Goal: Information Seeking & Learning: Learn about a topic

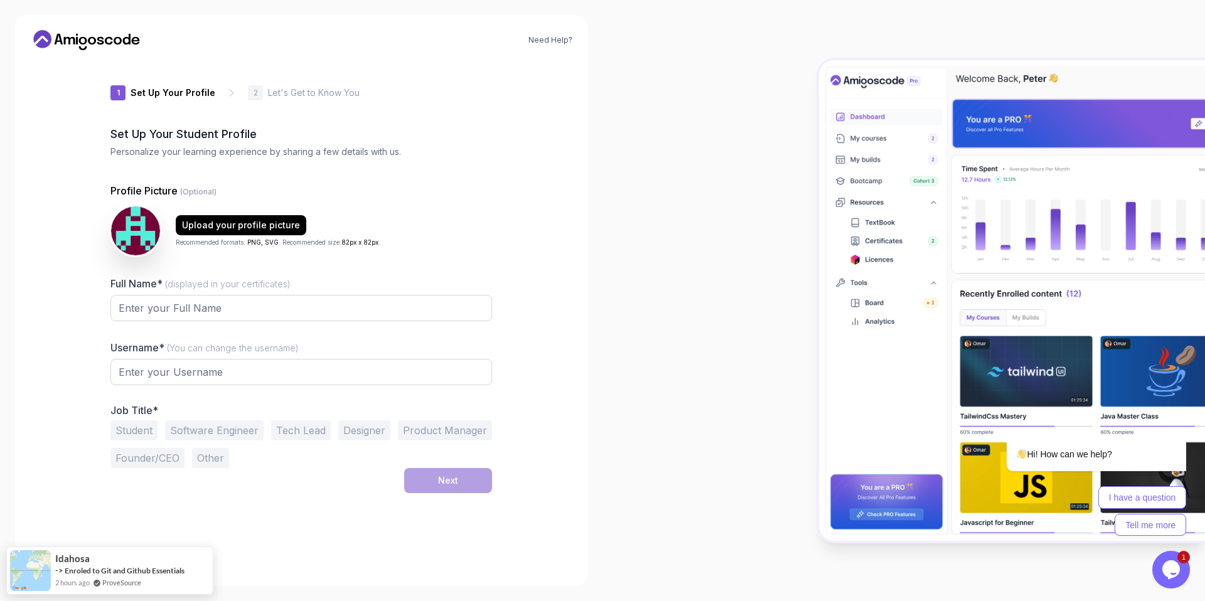
type input "mightyeagle38ba6"
click at [248, 225] on div "Upload your profile picture" at bounding box center [241, 225] width 118 height 13
click at [287, 314] on input "Full Name* (displayed in your certificates)" at bounding box center [300, 308] width 381 height 26
type input "[PERSON_NAME]"
click at [126, 431] on button "Student" at bounding box center [133, 430] width 47 height 20
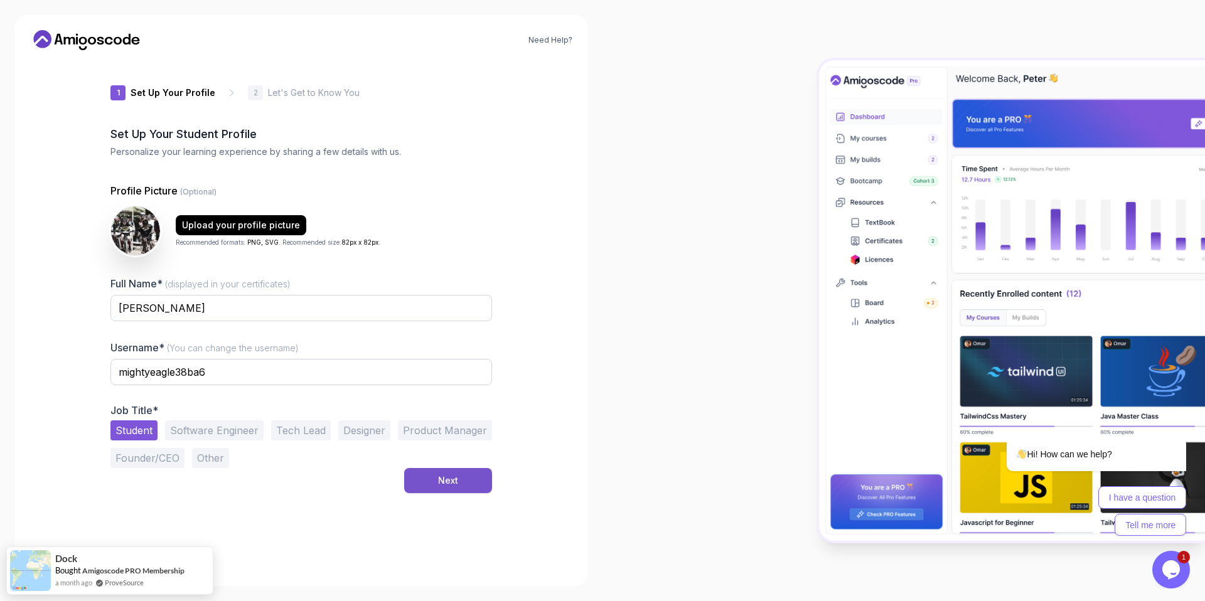
click at [481, 481] on button "Next" at bounding box center [448, 480] width 88 height 25
click at [90, 45] on icon at bounding box center [86, 40] width 113 height 20
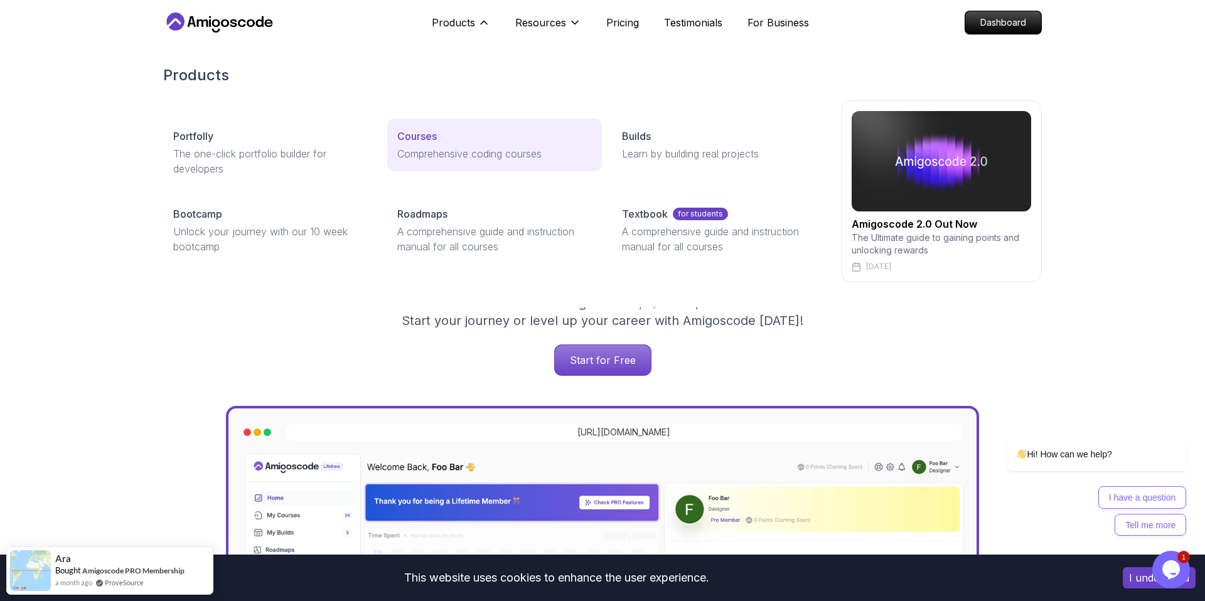
click at [438, 151] on p "Comprehensive coding courses" at bounding box center [494, 153] width 194 height 15
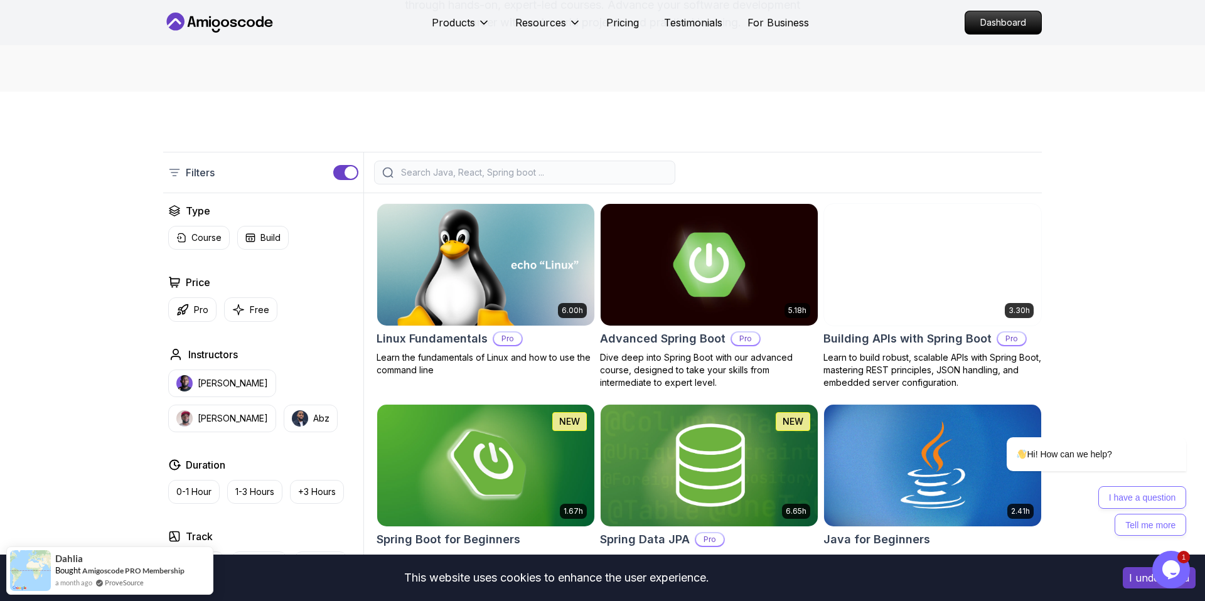
scroll to position [196, 0]
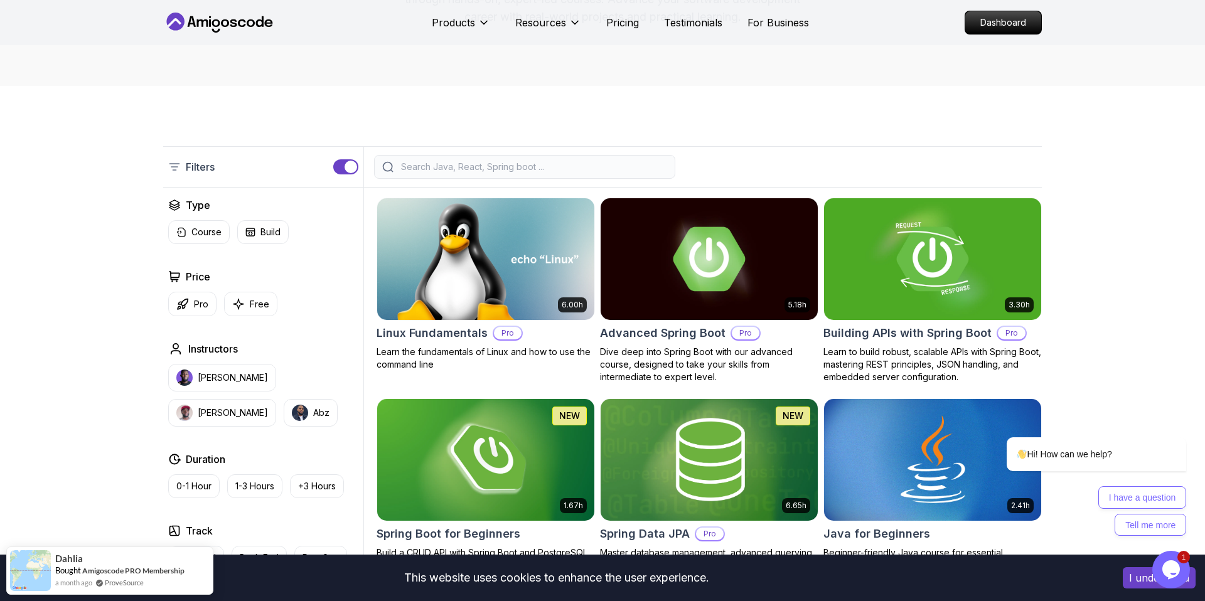
click at [562, 164] on input "search" at bounding box center [532, 167] width 269 height 13
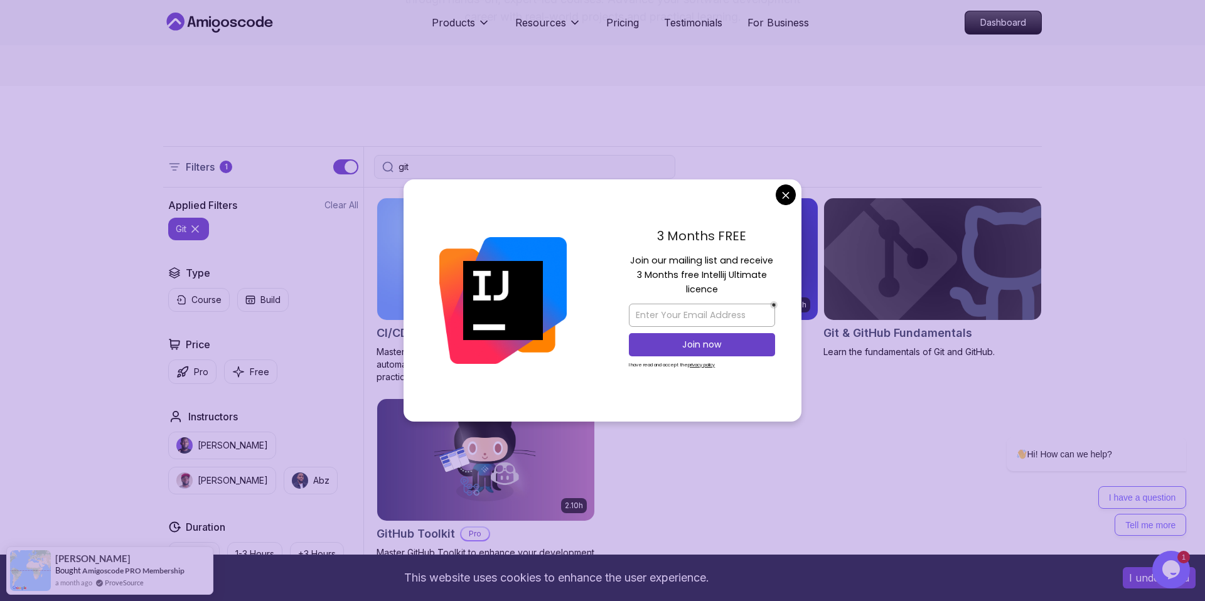
type input "git"
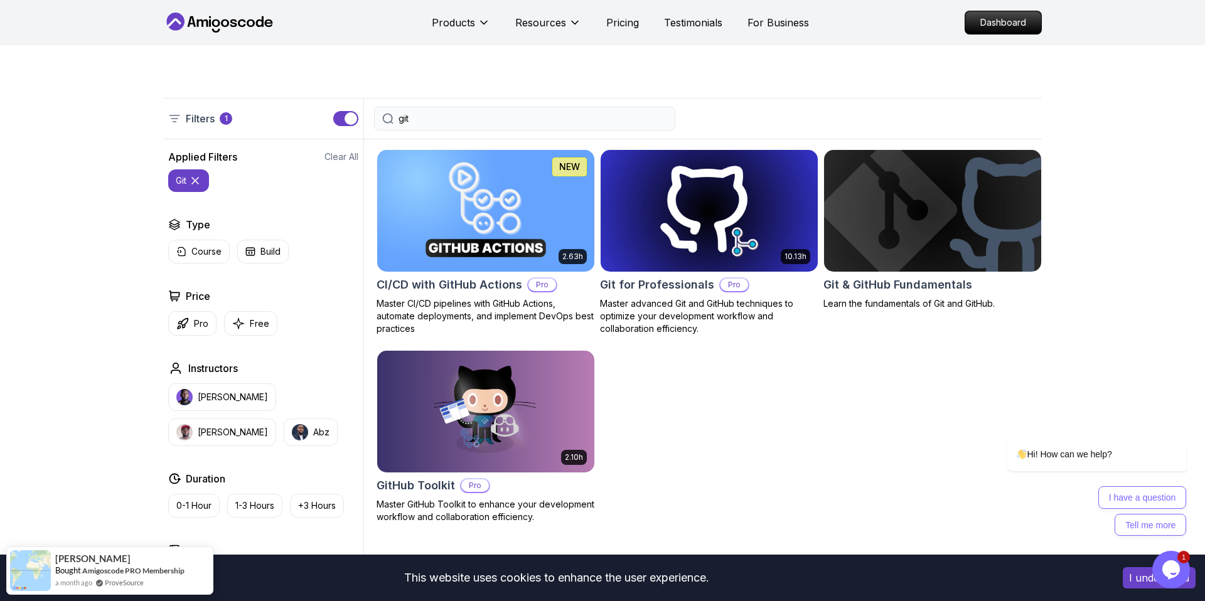
scroll to position [247, 0]
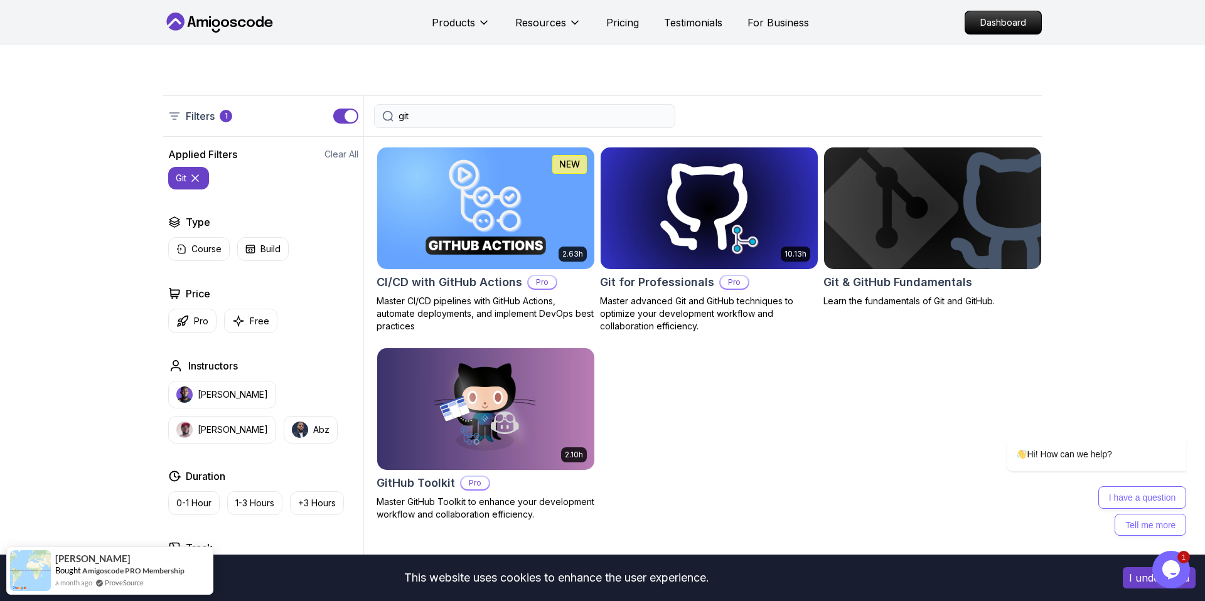
click at [925, 220] on img at bounding box center [932, 207] width 228 height 127
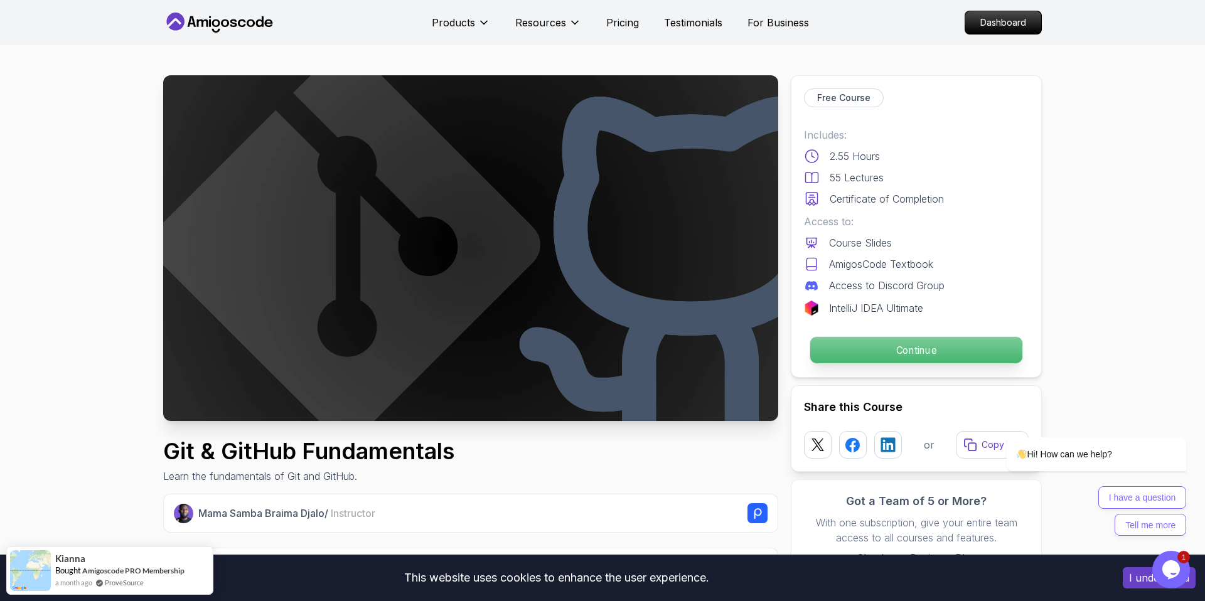
click at [883, 354] on p "Continue" at bounding box center [916, 350] width 212 height 26
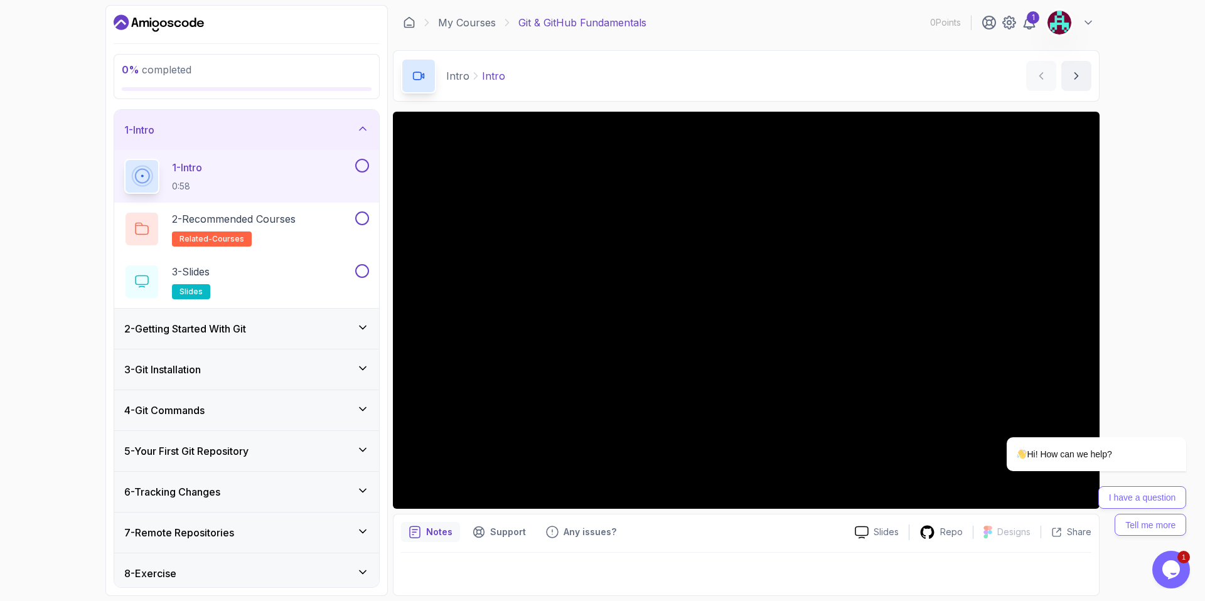
click at [293, 336] on div "2 - Getting Started With Git" at bounding box center [246, 328] width 245 height 15
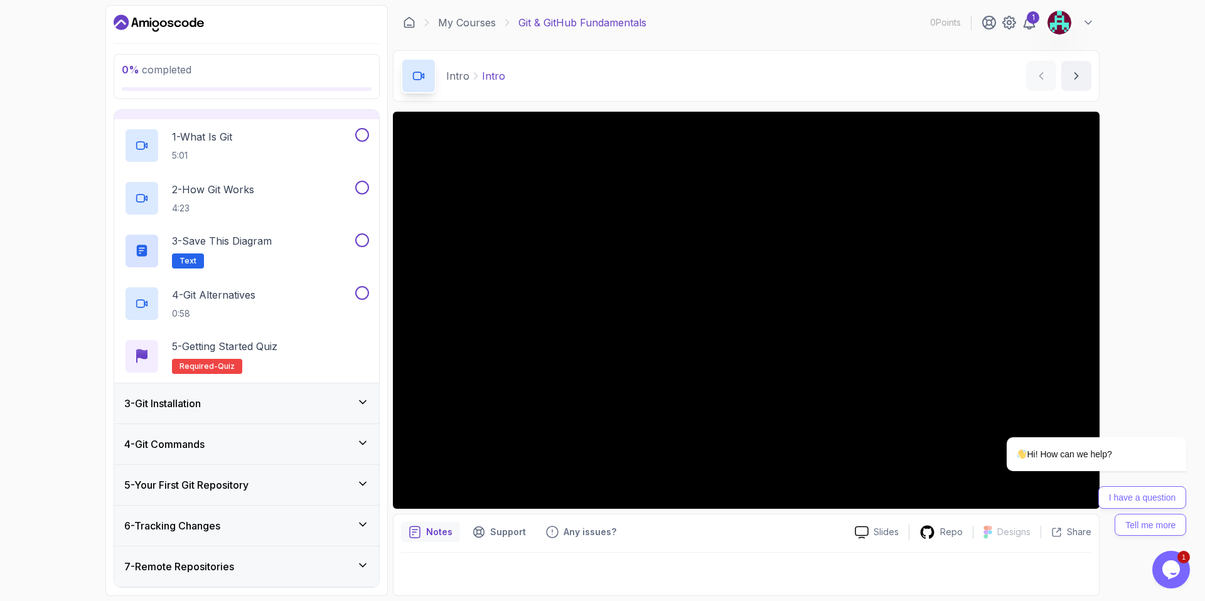
scroll to position [152, 0]
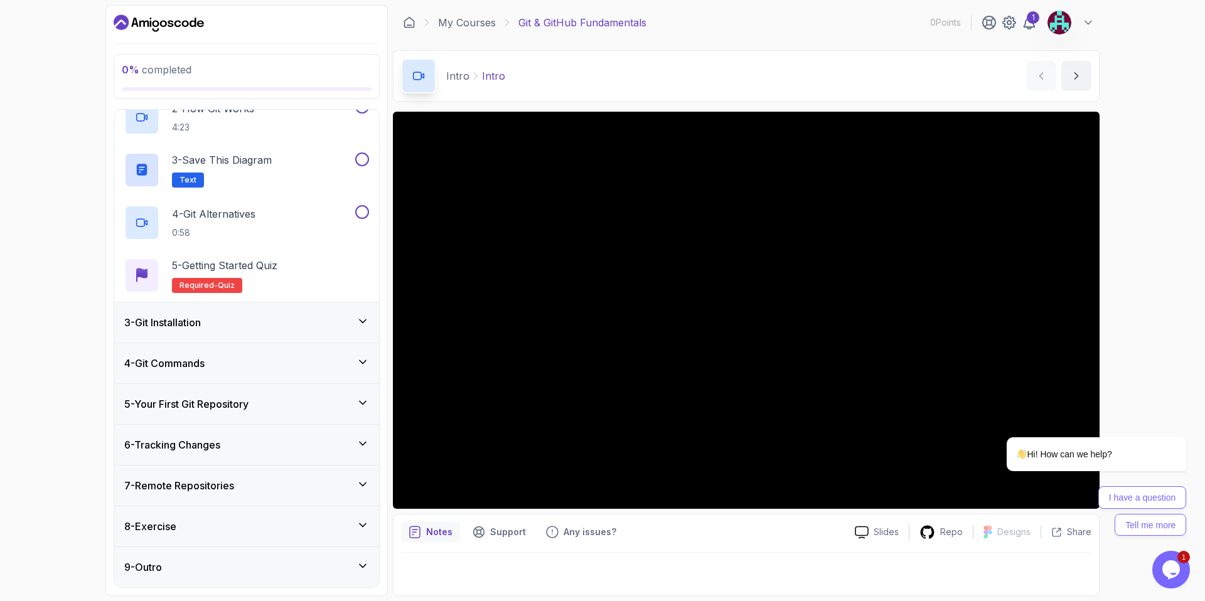
click at [256, 357] on div "4 - Git Commands" at bounding box center [246, 363] width 245 height 15
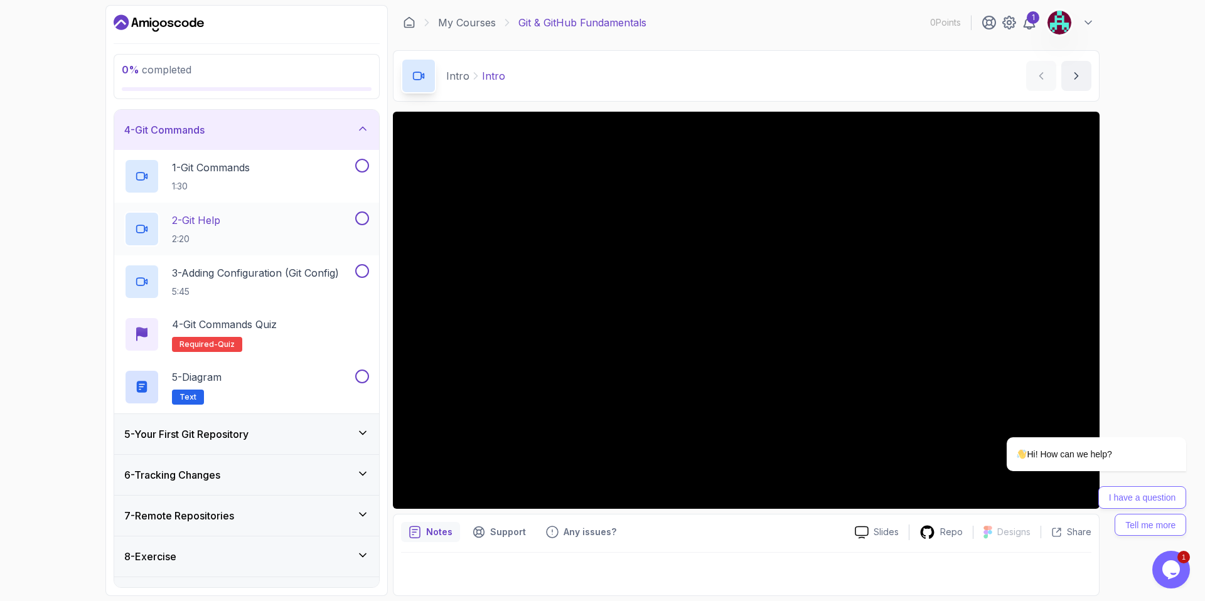
scroll to position [124, 0]
click at [302, 135] on div "4 - Git Commands" at bounding box center [246, 128] width 245 height 15
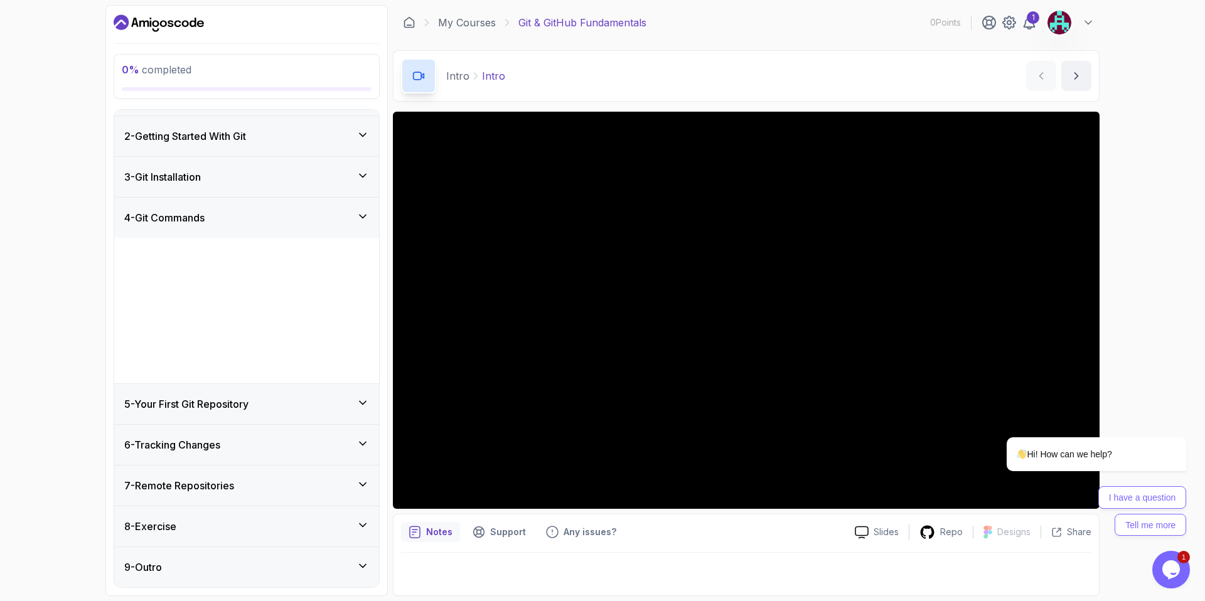
scroll to position [0, 0]
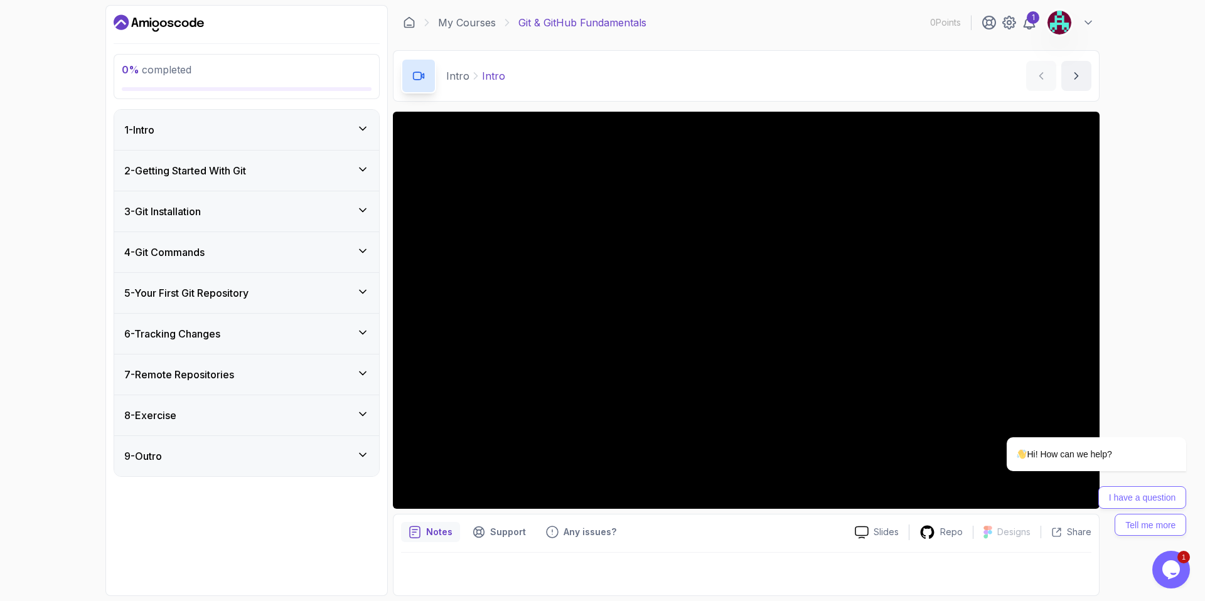
click at [269, 340] on div "6 - Tracking Changes" at bounding box center [246, 333] width 245 height 15
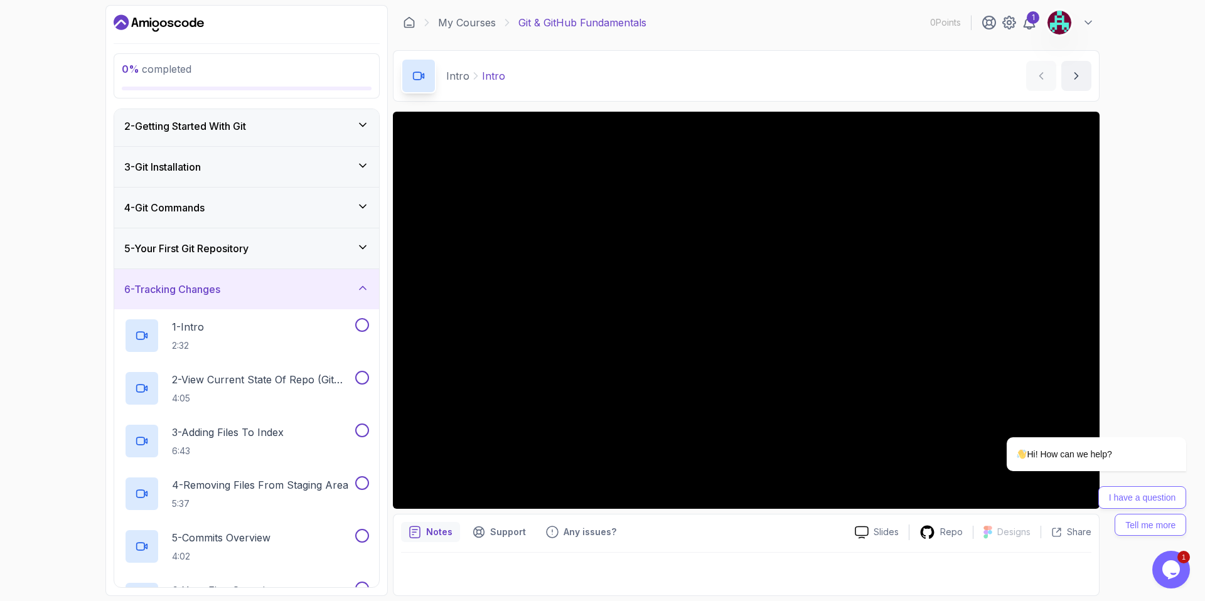
scroll to position [40, 0]
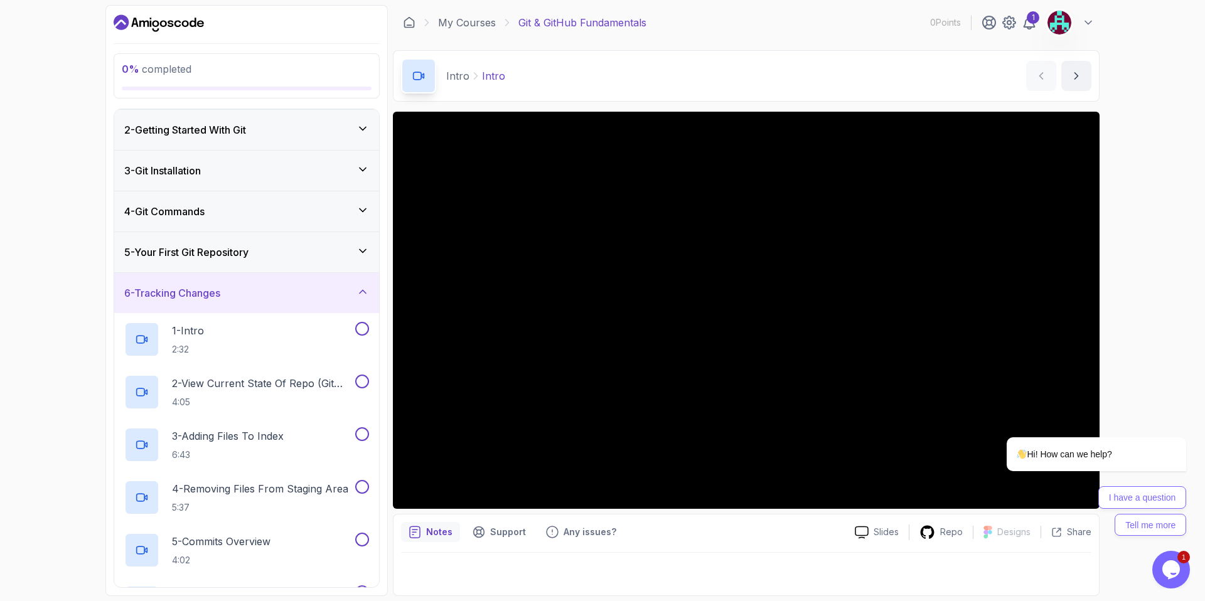
click at [252, 303] on div "6 - Tracking Changes" at bounding box center [246, 293] width 265 height 40
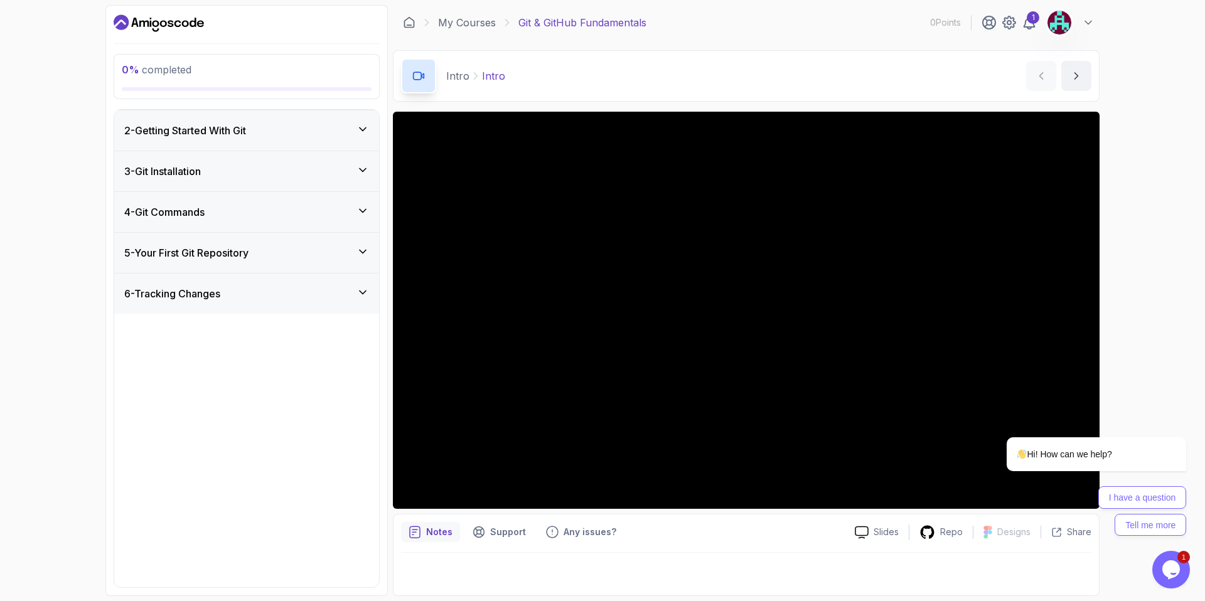
scroll to position [0, 0]
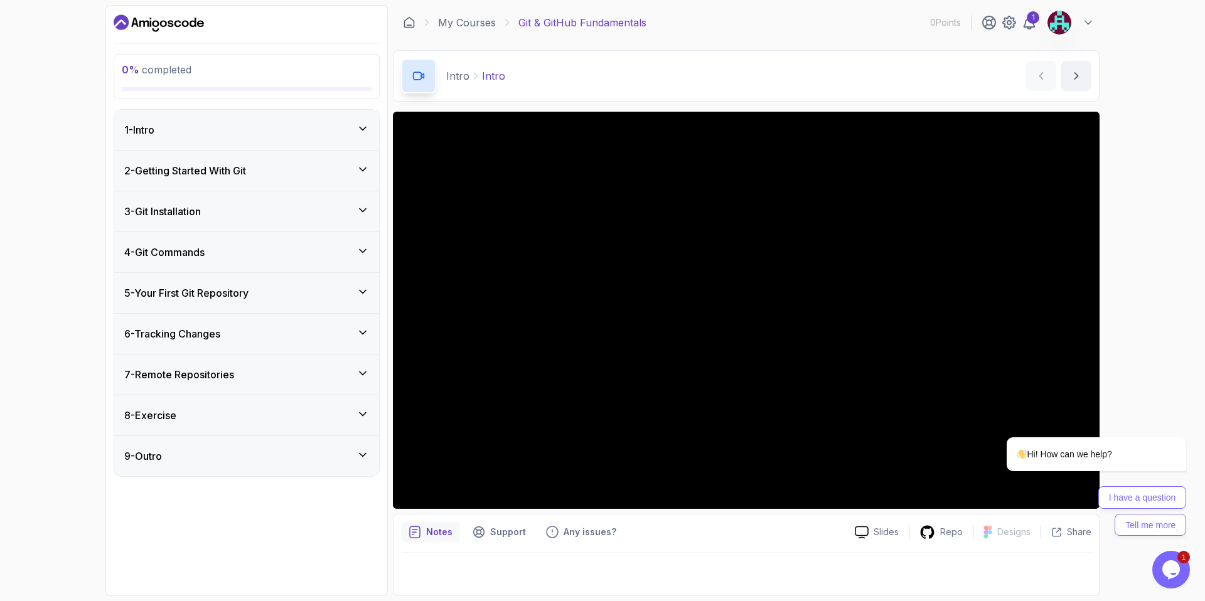
click at [243, 371] on div "7 - Remote Repositories" at bounding box center [246, 374] width 245 height 15
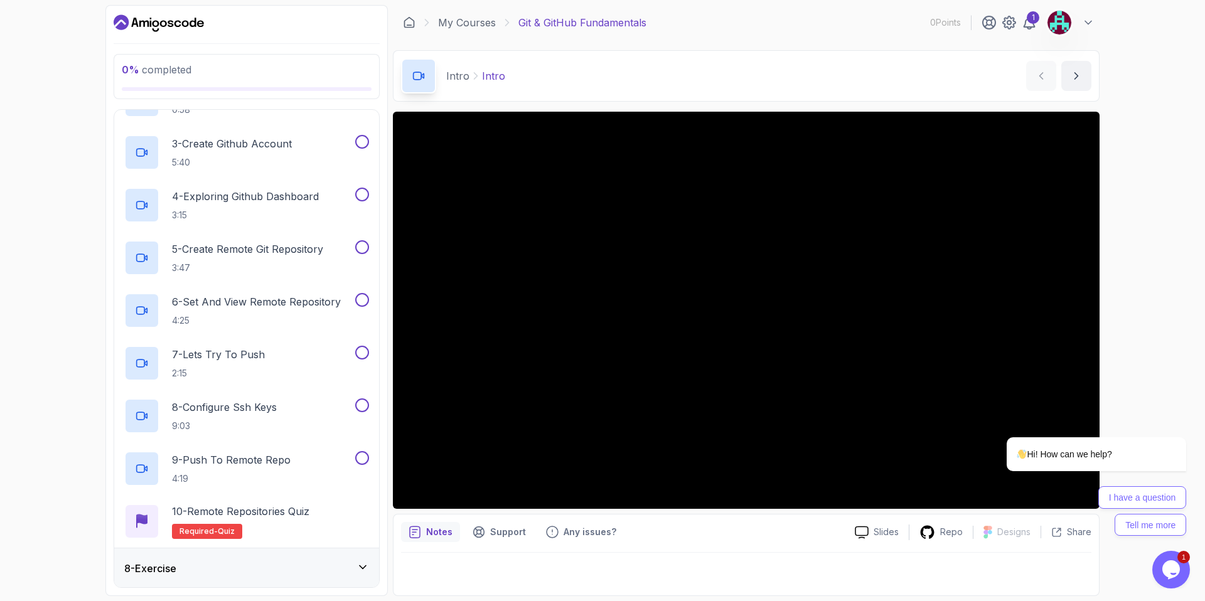
scroll to position [415, 0]
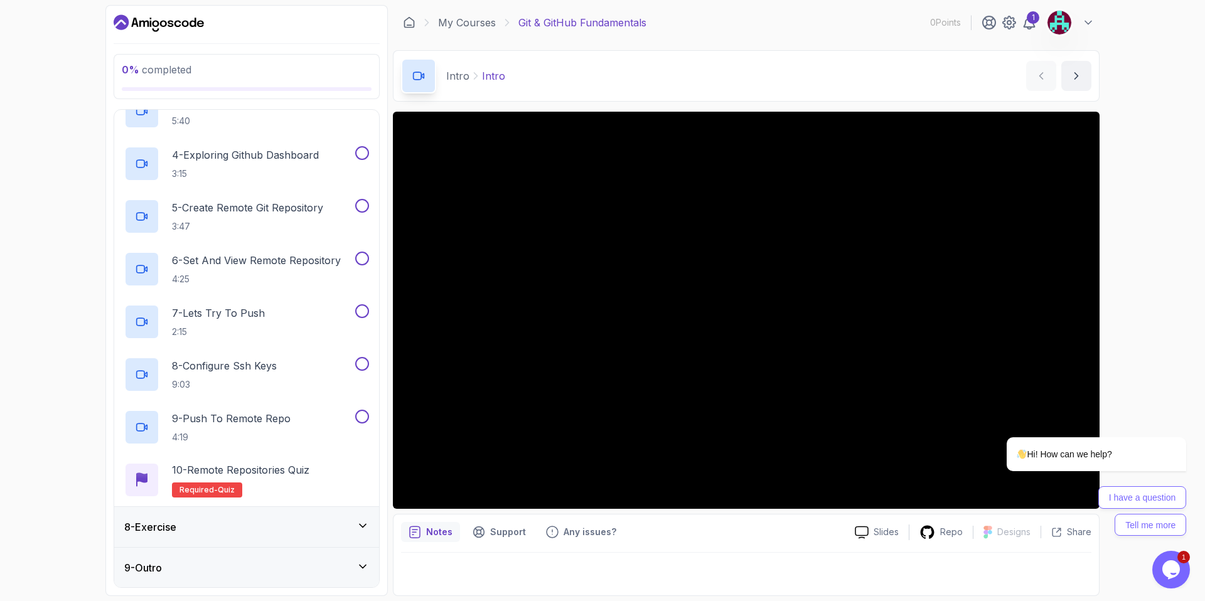
click at [247, 368] on p "8 - Configure Ssh Keys" at bounding box center [224, 365] width 105 height 15
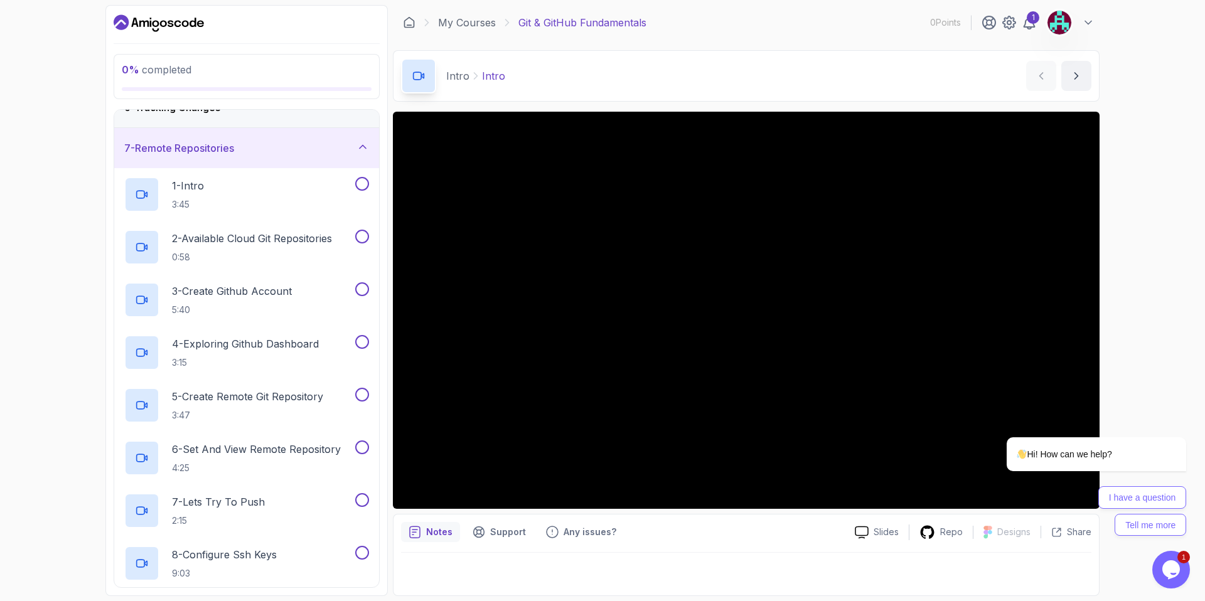
scroll to position [0, 0]
